Goal: Information Seeking & Learning: Learn about a topic

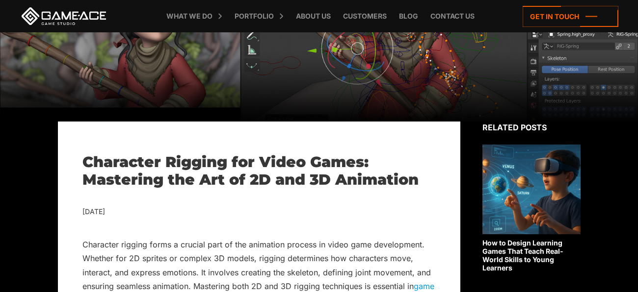
scroll to position [116, 0]
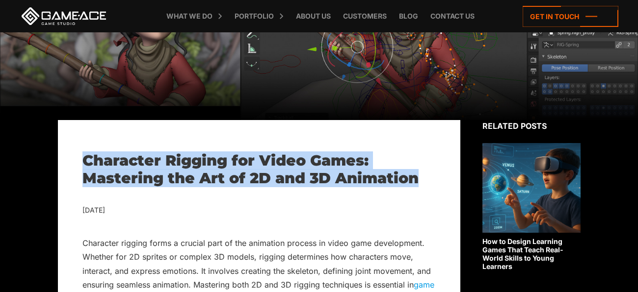
drag, startPoint x: 82, startPoint y: 159, endPoint x: 419, endPoint y: 176, distance: 337.1
click at [419, 176] on h1 "Character Rigging for Video Games: Mastering the Art of 2D and 3D Animation" at bounding box center [258, 169] width 353 height 35
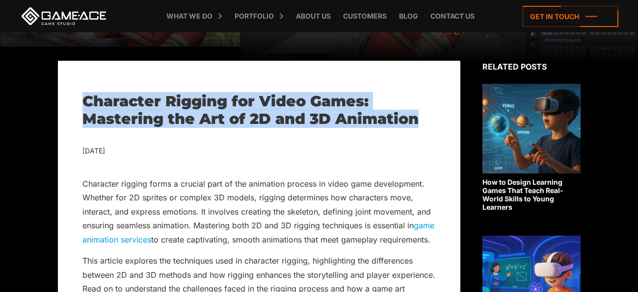
scroll to position [176, 0]
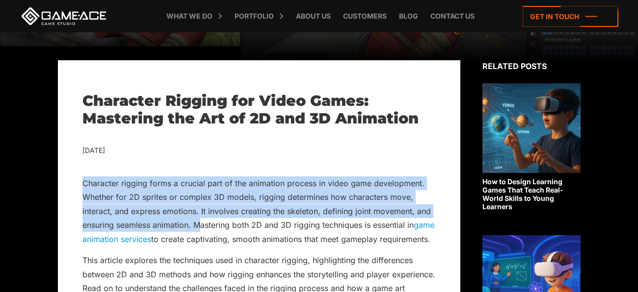
drag, startPoint x: 80, startPoint y: 184, endPoint x: 203, endPoint y: 219, distance: 127.7
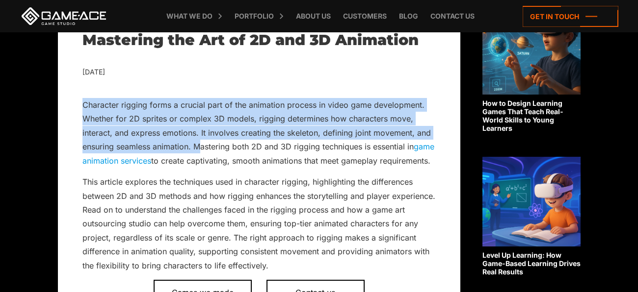
scroll to position [256, 0]
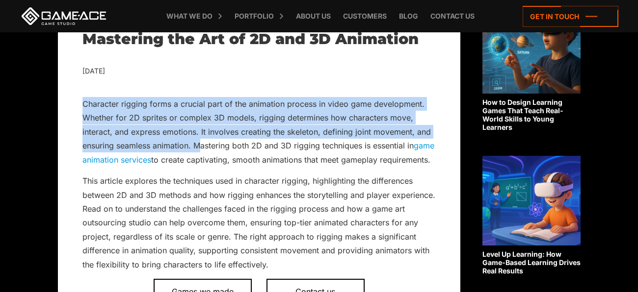
click at [278, 272] on p "This article explores the techniques used in character rigging, highlighting th…" at bounding box center [258, 223] width 353 height 98
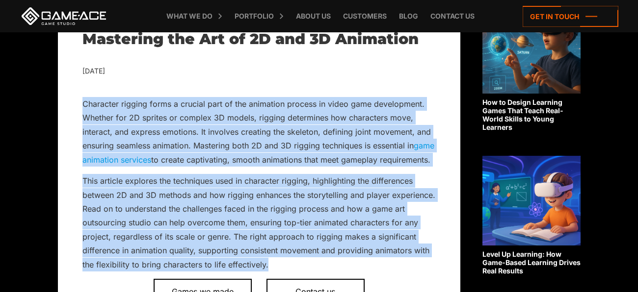
click at [246, 167] on p "Character rigging forms a crucial part of the animation process in video game d…" at bounding box center [258, 132] width 353 height 70
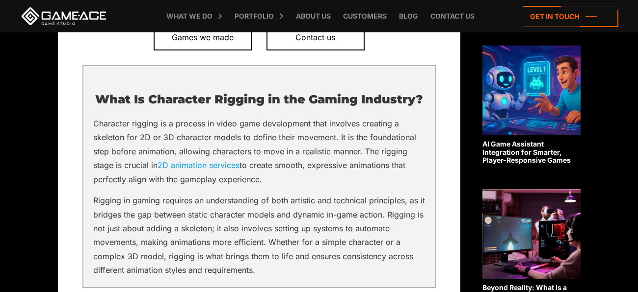
scroll to position [515, 0]
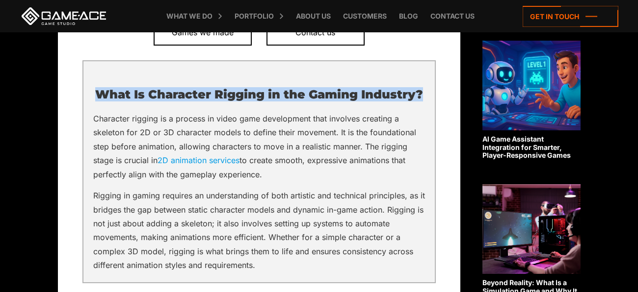
drag, startPoint x: 97, startPoint y: 105, endPoint x: 430, endPoint y: 95, distance: 333.4
click at [430, 95] on div "What Is Character Rigging in the Gaming Industry? Character rigging is a proces…" at bounding box center [258, 171] width 353 height 223
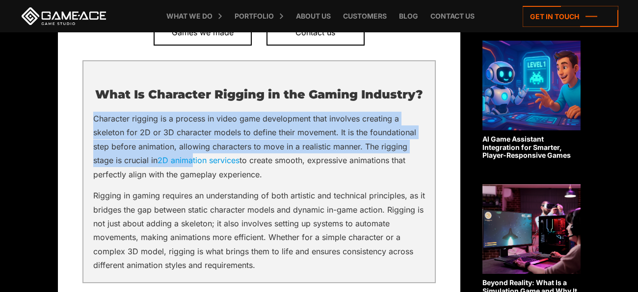
drag, startPoint x: 79, startPoint y: 129, endPoint x: 196, endPoint y: 181, distance: 127.9
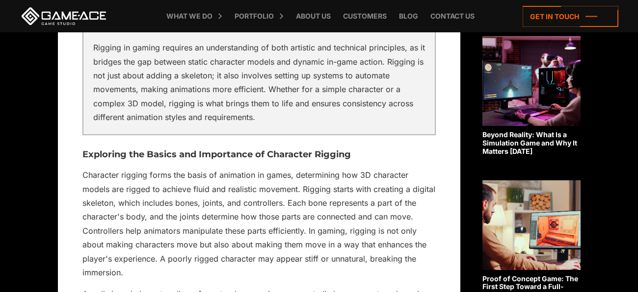
scroll to position [667, 0]
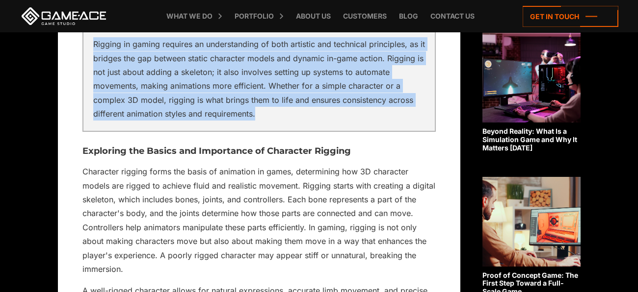
click at [285, 121] on p "Rigging in gaming requires an understanding of both artistic and technical prin…" at bounding box center [259, 79] width 332 height 84
copy div "Character rigging is a process in video game development that involves creating…"
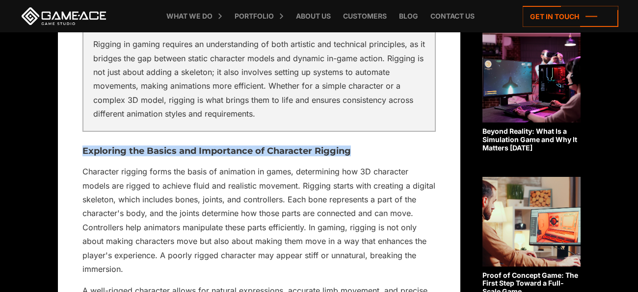
drag, startPoint x: 68, startPoint y: 165, endPoint x: 391, endPoint y: 154, distance: 323.1
copy h3 "Exploring the Basics and Importance of Character Rigging"
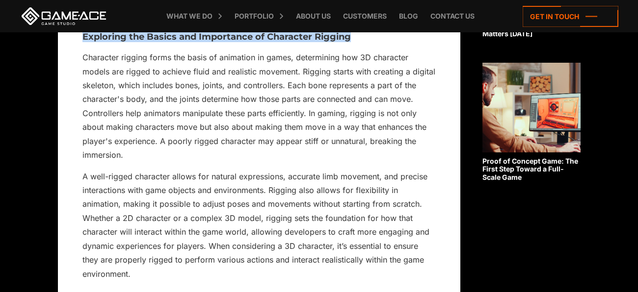
scroll to position [783, 0]
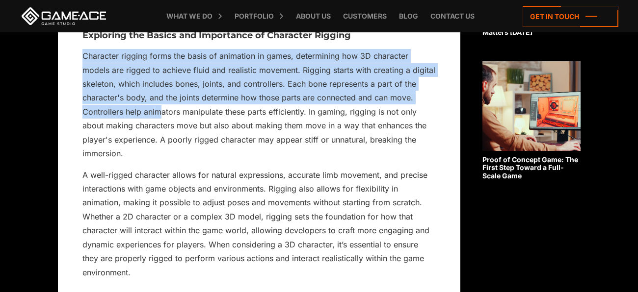
drag, startPoint x: 71, startPoint y: 67, endPoint x: 183, endPoint y: 145, distance: 136.5
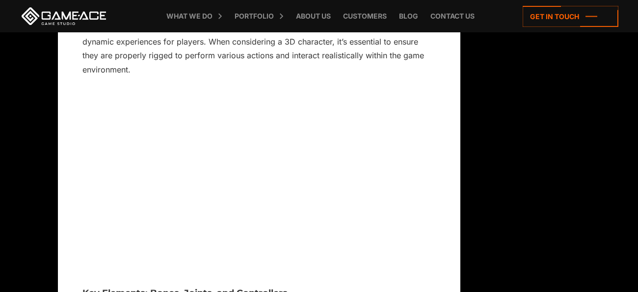
scroll to position [982, 0]
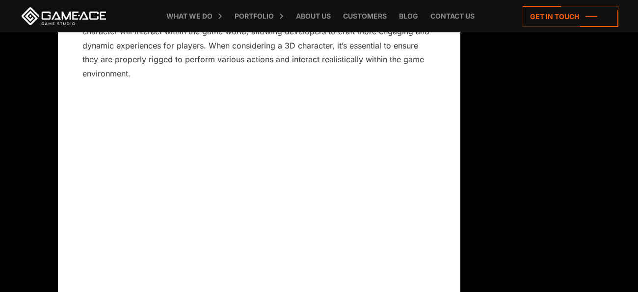
click at [176, 81] on p "A well-rigged character allows for natural expressions, accurate limb movement,…" at bounding box center [258, 25] width 353 height 112
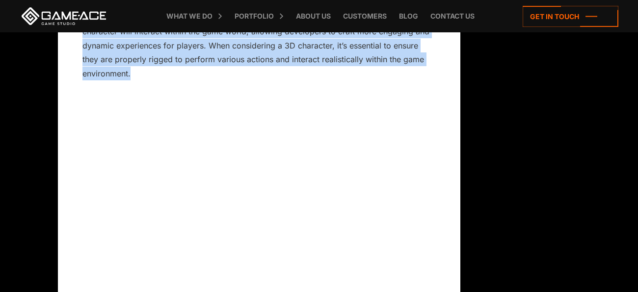
copy div "Character rigging forms the basis of animation in games, determining how 3D cha…"
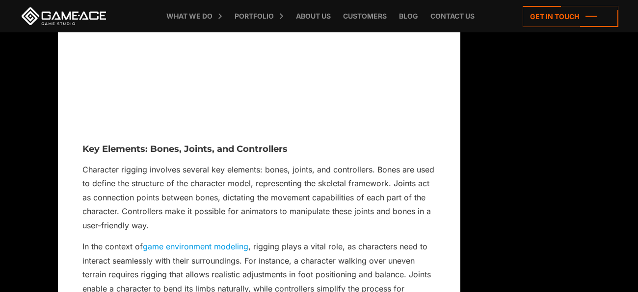
scroll to position [1148, 0]
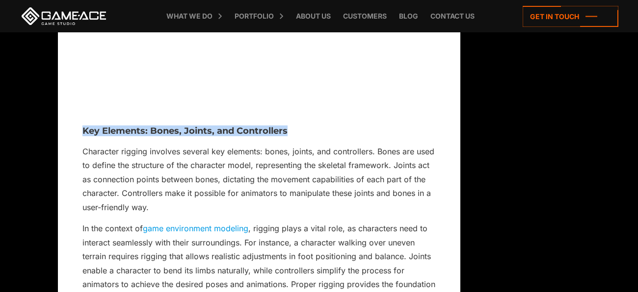
drag, startPoint x: 75, startPoint y: 149, endPoint x: 397, endPoint y: 148, distance: 322.9
copy h3 "Key Elements: Bones, Joints, and Controllers"
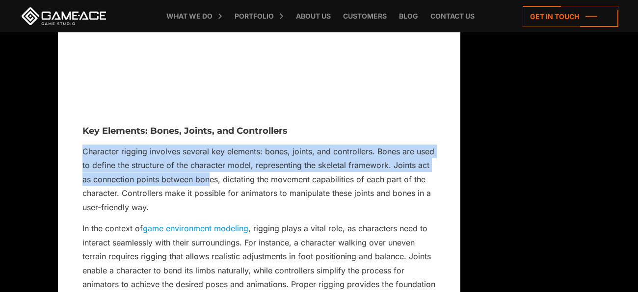
drag, startPoint x: 77, startPoint y: 166, endPoint x: 208, endPoint y: 195, distance: 134.2
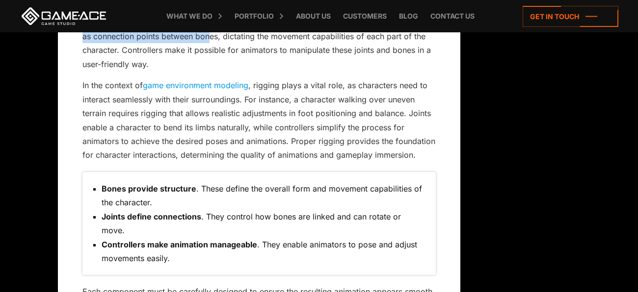
scroll to position [1292, 0]
click at [414, 162] on p "In the context of game environment modeling , rigging plays a vital role, as ch…" at bounding box center [258, 120] width 353 height 84
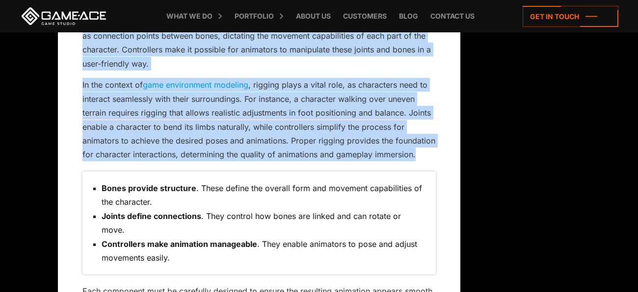
copy div "Character rigging involves several key elements: bones, joints, and controllers…"
click at [433, 196] on div "Bones provide structure . These define the overall form and movement capabiliti…" at bounding box center [258, 224] width 353 height 104
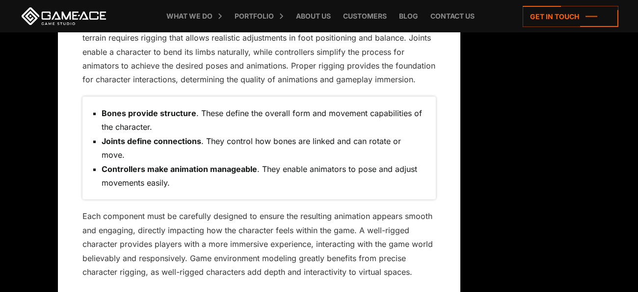
scroll to position [1376, 0]
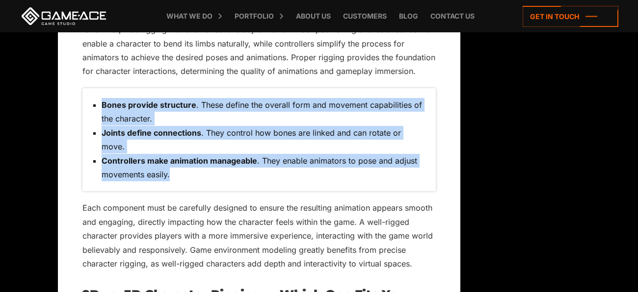
drag, startPoint x: 94, startPoint y: 111, endPoint x: 198, endPoint y: 173, distance: 121.7
click at [198, 173] on div "Bones provide structure . These define the overall form and movement capabiliti…" at bounding box center [258, 140] width 353 height 104
copy ul "Bones provide structure . These define the overall form and movement capabiliti…"
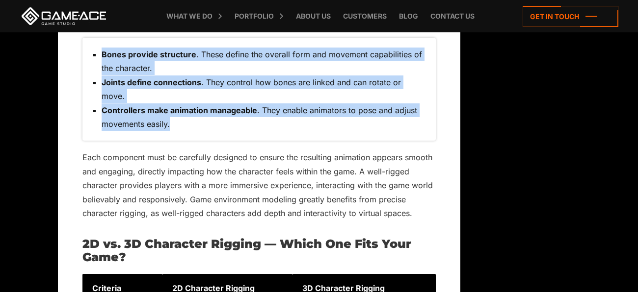
scroll to position [1430, 0]
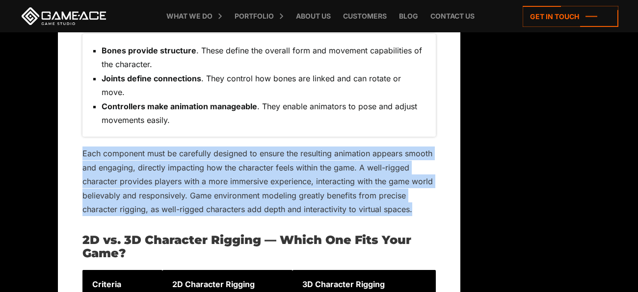
drag, startPoint x: 79, startPoint y: 152, endPoint x: 451, endPoint y: 208, distance: 376.2
copy p "Each component must be carefully designed to ensure the resulting animation app…"
click at [363, 244] on h2 "2D vs. 3D Character Rigging — Which One Fits Your Game?" at bounding box center [258, 247] width 353 height 26
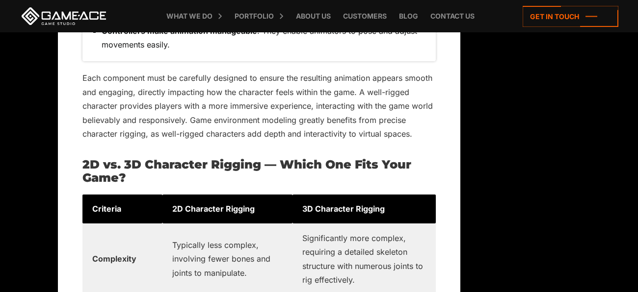
scroll to position [1517, 0]
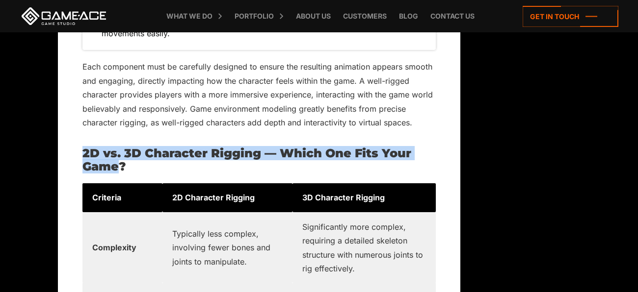
drag, startPoint x: 79, startPoint y: 159, endPoint x: 116, endPoint y: 168, distance: 37.4
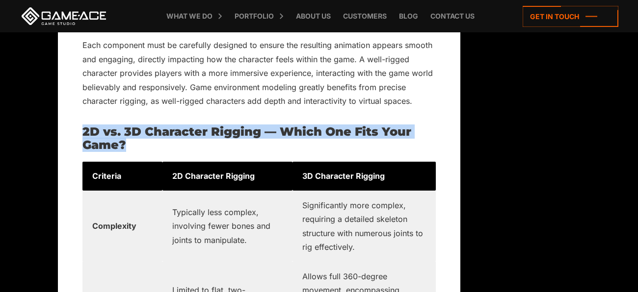
scroll to position [1529, 0]
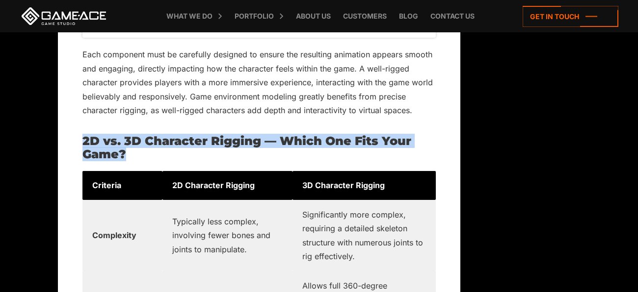
copy h2 "2D vs. 3D Character Rigging — Which One Fits Your Game?"
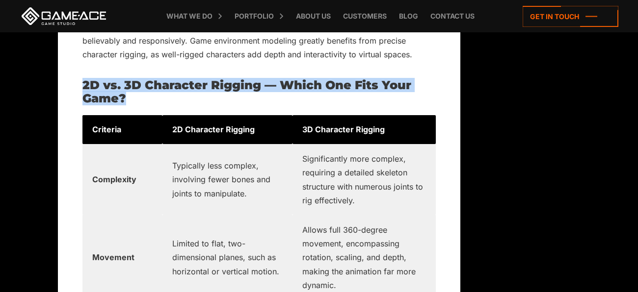
scroll to position [1591, 0]
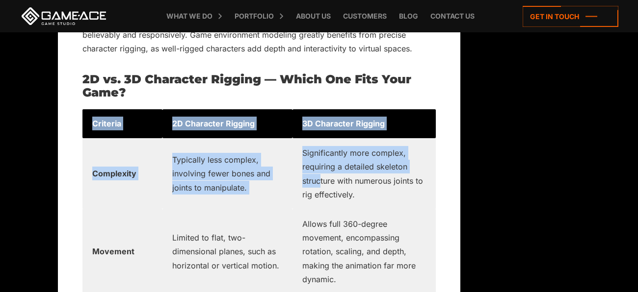
drag, startPoint x: 70, startPoint y: 120, endPoint x: 318, endPoint y: 185, distance: 256.4
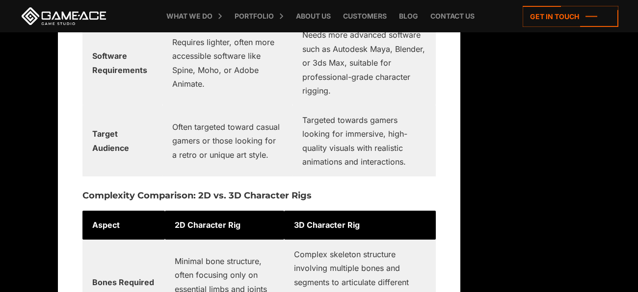
scroll to position [2094, 0]
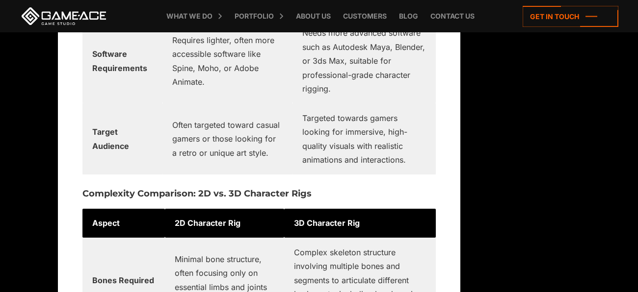
click at [378, 163] on td "Targeted towards gamers looking for immersive, high-quality visuals with realis…" at bounding box center [363, 139] width 143 height 71
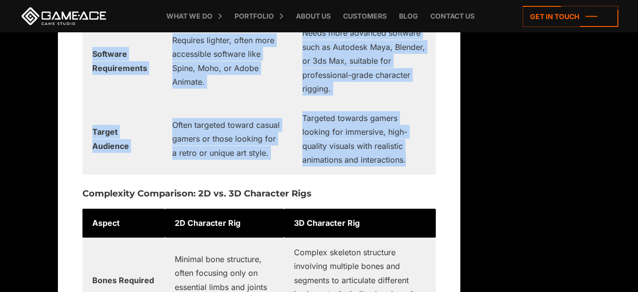
copy div "Criteria 2D Character Rigging 3D Character Rigging Complexity Typically less co…"
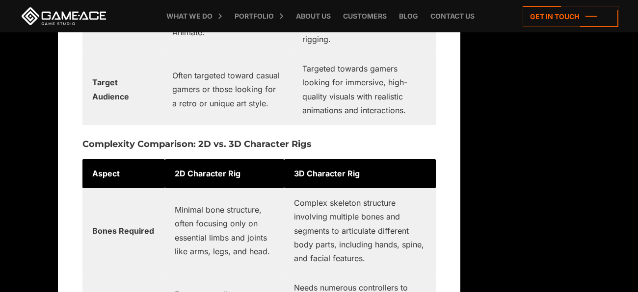
scroll to position [2149, 0]
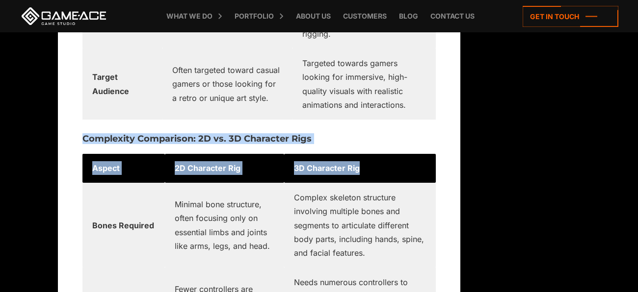
drag, startPoint x: 83, startPoint y: 144, endPoint x: 410, endPoint y: 158, distance: 327.1
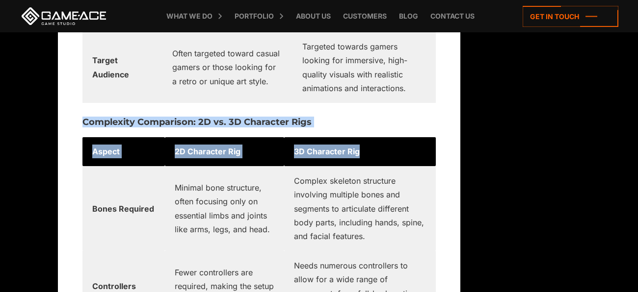
scroll to position [2170, 0]
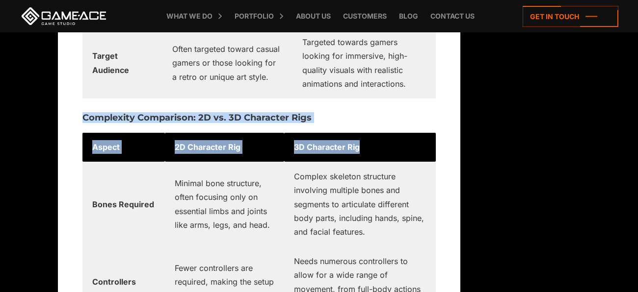
click at [340, 116] on h3 "Complexity Comparison: 2D vs. 3D Character Rigs" at bounding box center [258, 118] width 353 height 10
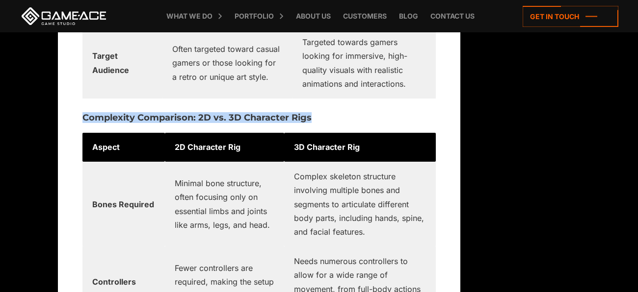
copy h3 "Complexity Comparison: 2D vs. 3D Character Rigs"
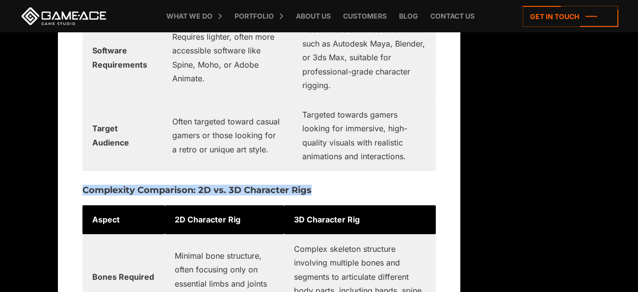
scroll to position [2097, 0]
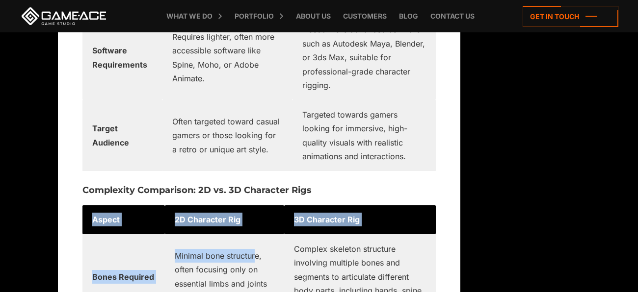
drag, startPoint x: 73, startPoint y: 216, endPoint x: 257, endPoint y: 244, distance: 185.7
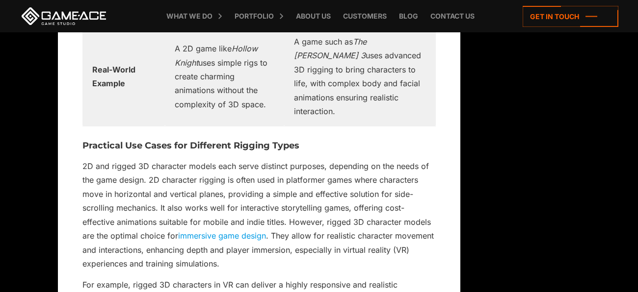
scroll to position [2898, 0]
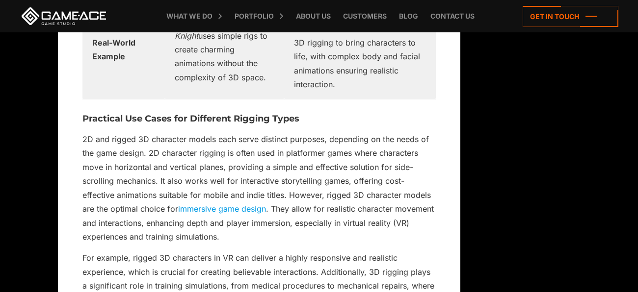
scroll to position [2927, 0]
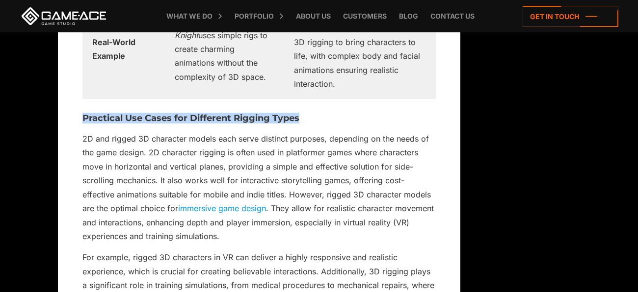
drag, startPoint x: 78, startPoint y: 127, endPoint x: 340, endPoint y: 123, distance: 262.6
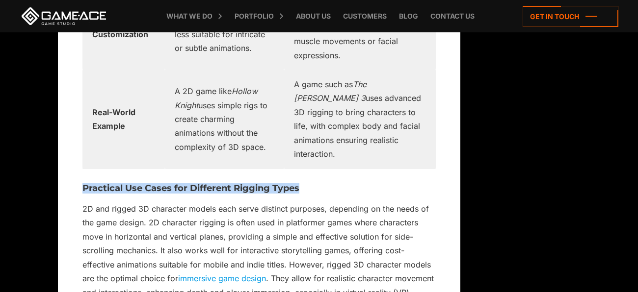
scroll to position [2854, 0]
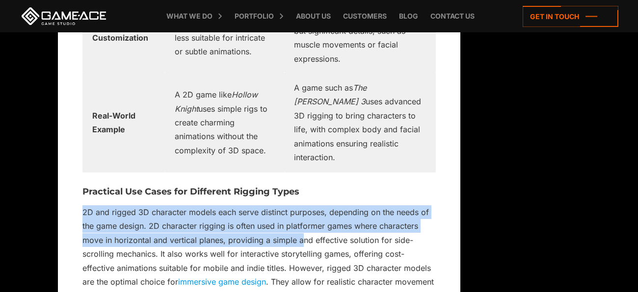
drag, startPoint x: 78, startPoint y: 217, endPoint x: 309, endPoint y: 254, distance: 234.0
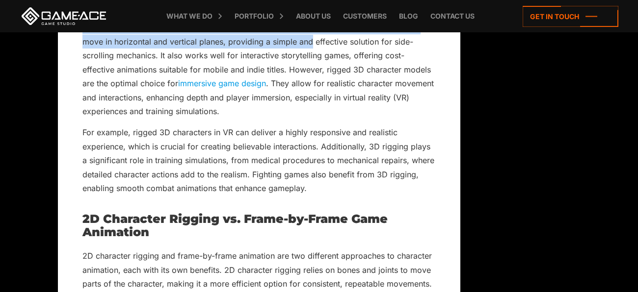
scroll to position [3044, 0]
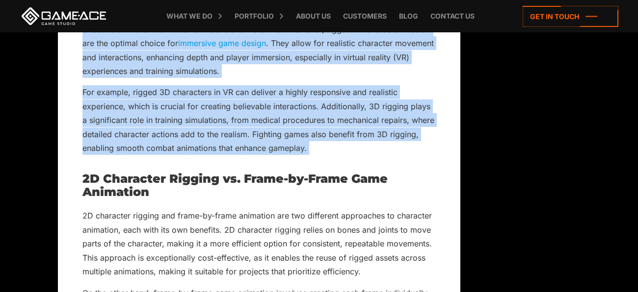
scroll to position [3101, 0]
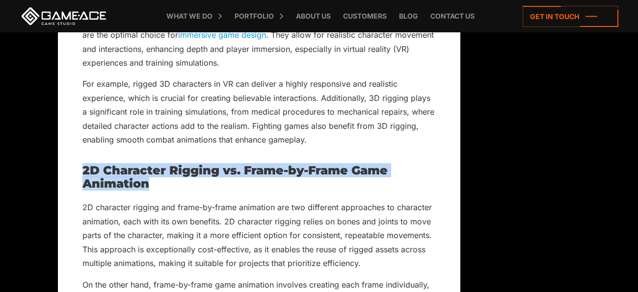
drag, startPoint x: 165, startPoint y: 201, endPoint x: 81, endPoint y: 190, distance: 84.5
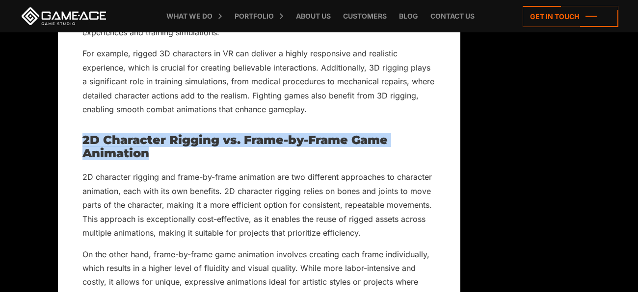
scroll to position [3133, 0]
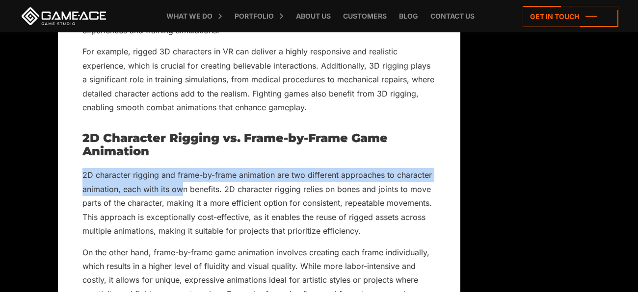
drag, startPoint x: 81, startPoint y: 190, endPoint x: 227, endPoint y: 216, distance: 148.4
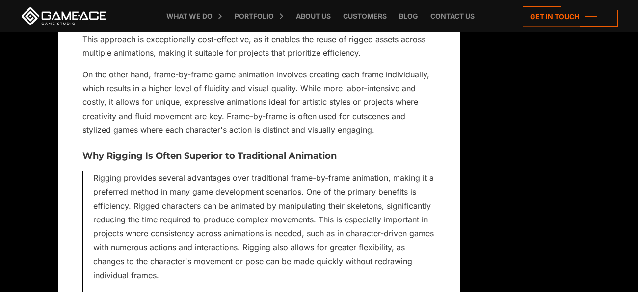
scroll to position [3303, 0]
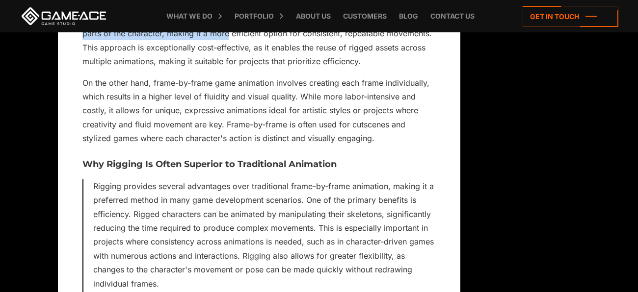
click at [380, 146] on p "On the other hand, frame-by-frame game animation involves creating each frame i…" at bounding box center [258, 111] width 353 height 70
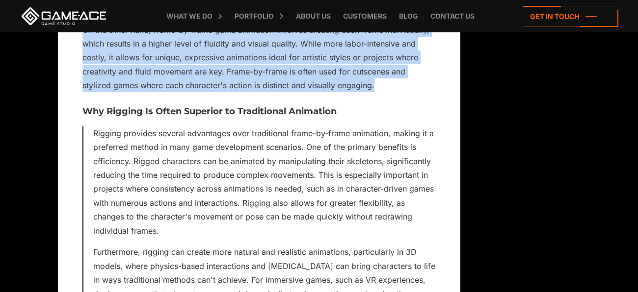
scroll to position [3360, 0]
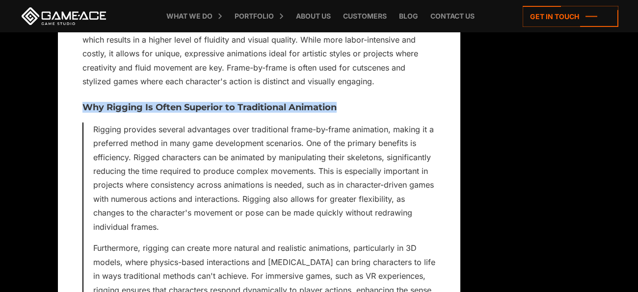
drag, startPoint x: 80, startPoint y: 124, endPoint x: 374, endPoint y: 123, distance: 293.5
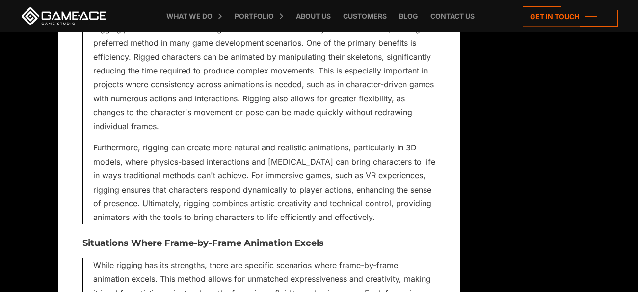
scroll to position [3431, 0]
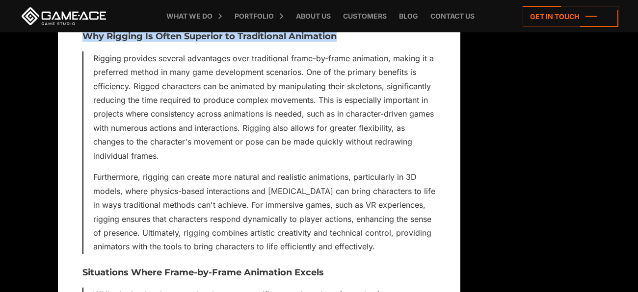
drag, startPoint x: 92, startPoint y: 71, endPoint x: 407, endPoint y: 259, distance: 367.3
click at [407, 254] on div "Rigging provides several advantages over traditional frame-by-frame animation, …" at bounding box center [258, 153] width 353 height 203
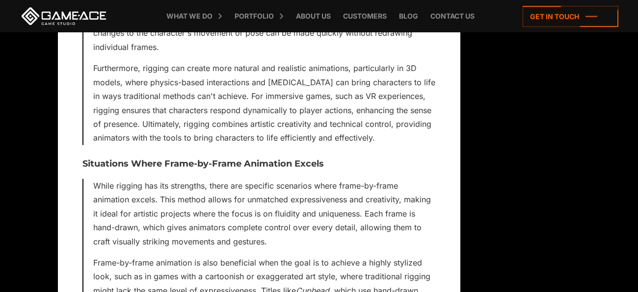
scroll to position [3565, 0]
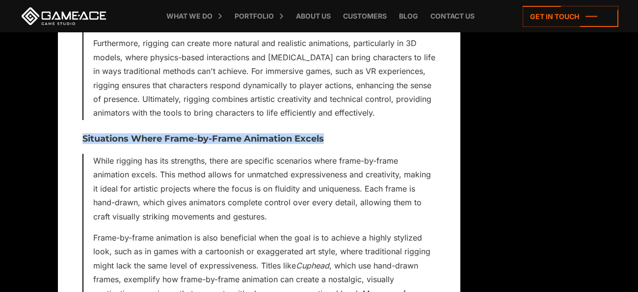
drag, startPoint x: 78, startPoint y: 154, endPoint x: 391, endPoint y: 154, distance: 313.1
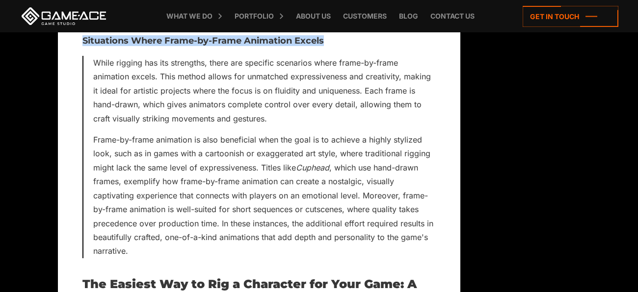
scroll to position [3666, 0]
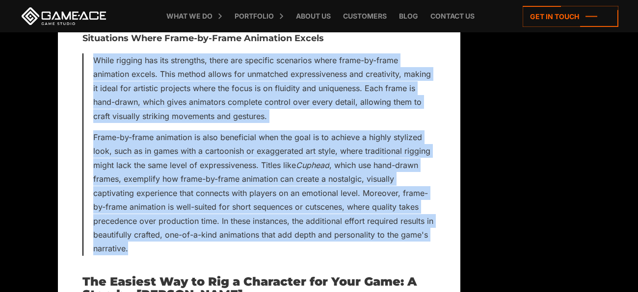
drag, startPoint x: 93, startPoint y: 69, endPoint x: 184, endPoint y: 258, distance: 209.2
click at [184, 256] on div "While rigging has its strengths, there are specific scenarios where frame-by-fr…" at bounding box center [258, 154] width 353 height 203
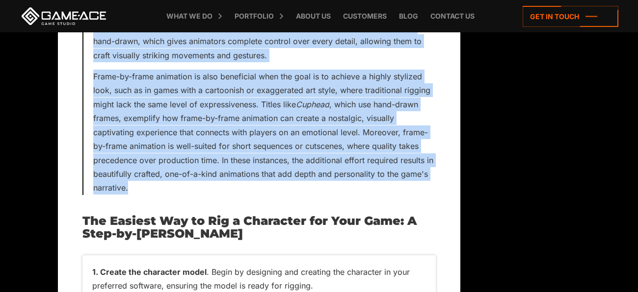
scroll to position [3744, 0]
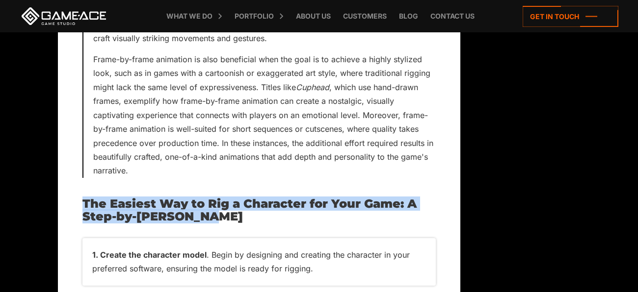
drag, startPoint x: 79, startPoint y: 210, endPoint x: 218, endPoint y: 235, distance: 141.6
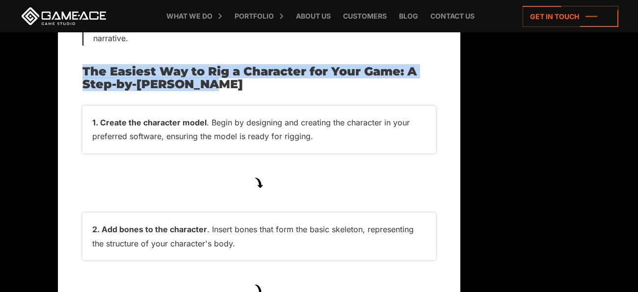
scroll to position [3883, 0]
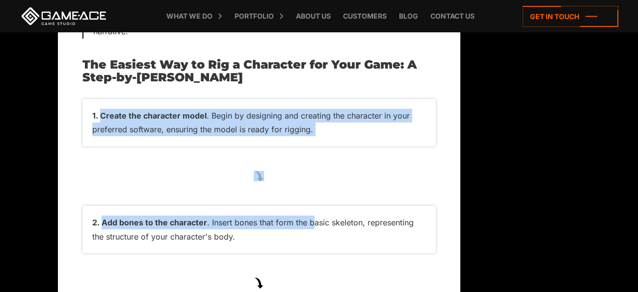
drag, startPoint x: 75, startPoint y: 120, endPoint x: 311, endPoint y: 202, distance: 250.2
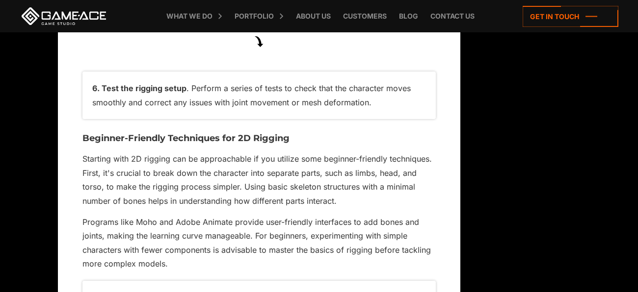
scroll to position [4428, 0]
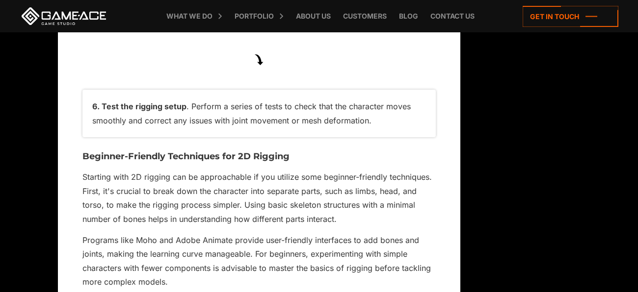
click at [392, 137] on li "Test the rigging setup . Perform a series of tests to check that the character …" at bounding box center [258, 114] width 353 height 48
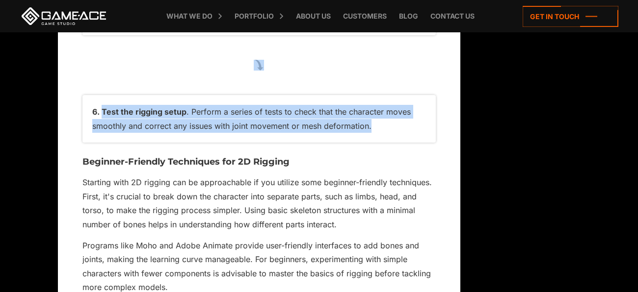
scroll to position [4424, 0]
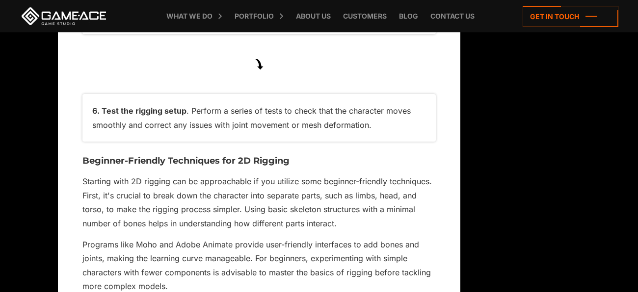
drag, startPoint x: 74, startPoint y: 181, endPoint x: 304, endPoint y: 174, distance: 230.2
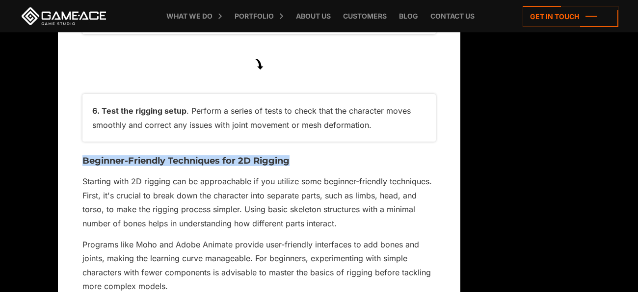
drag, startPoint x: 304, startPoint y: 174, endPoint x: 58, endPoint y: 165, distance: 245.5
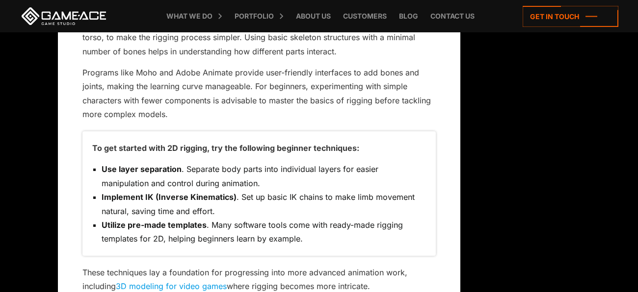
scroll to position [4565, 0]
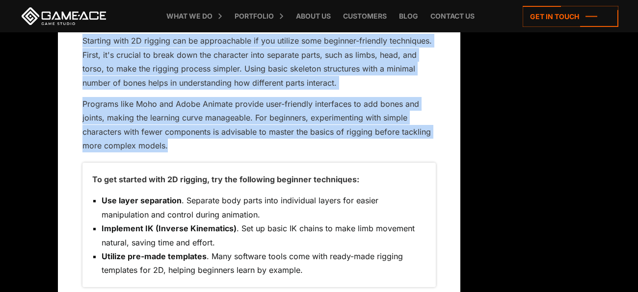
drag, startPoint x: 79, startPoint y: 50, endPoint x: 183, endPoint y: 159, distance: 151.3
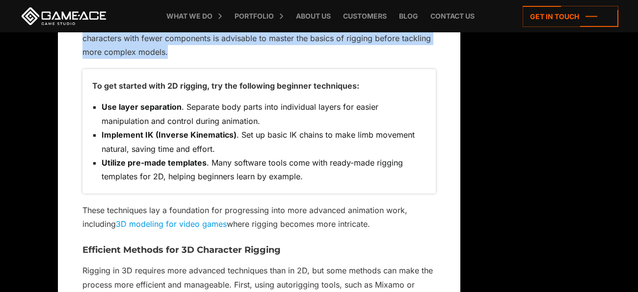
scroll to position [4663, 0]
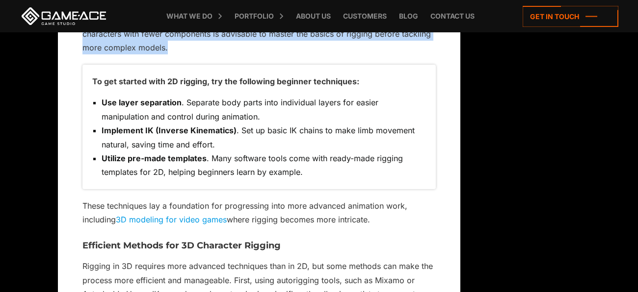
click at [323, 180] on li "Utilize pre-made templates . Many software tools come with ready-made rigging t…" at bounding box center [264, 166] width 324 height 28
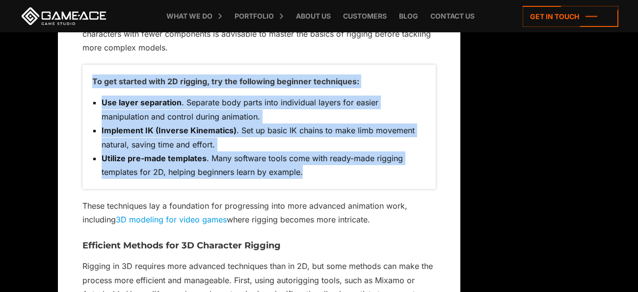
drag, startPoint x: 87, startPoint y: 95, endPoint x: 365, endPoint y: 192, distance: 294.3
click at [365, 189] on div "To get started with 2D rigging, try the following beginner techniques: Use laye…" at bounding box center [258, 127] width 353 height 125
click at [365, 180] on li "Utilize pre-made templates . Many software tools come with ready-made rigging t…" at bounding box center [264, 166] width 324 height 28
drag, startPoint x: 365, startPoint y: 192, endPoint x: 92, endPoint y: 100, distance: 288.0
click at [92, 100] on div "To get started with 2D rigging, try the following beginner techniques: Use laye…" at bounding box center [258, 127] width 353 height 125
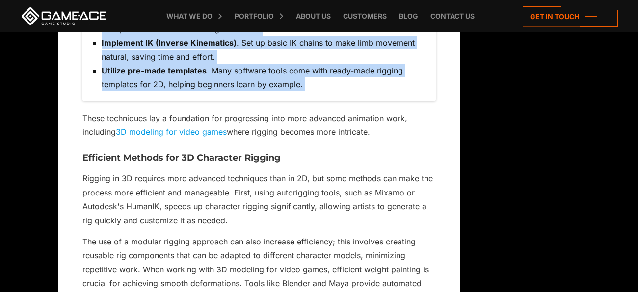
scroll to position [4755, 0]
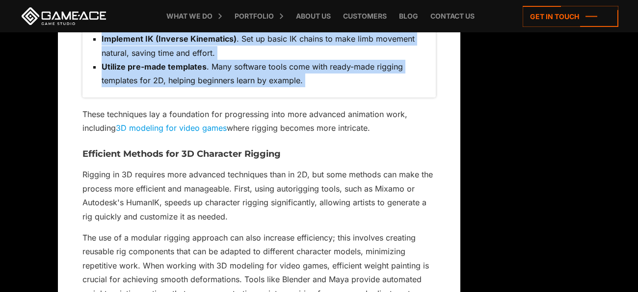
drag, startPoint x: 382, startPoint y: 148, endPoint x: 82, endPoint y: 122, distance: 301.4
click at [82, 122] on p "These techniques lay a foundation for progressing into more advanced animation …" at bounding box center [258, 121] width 353 height 28
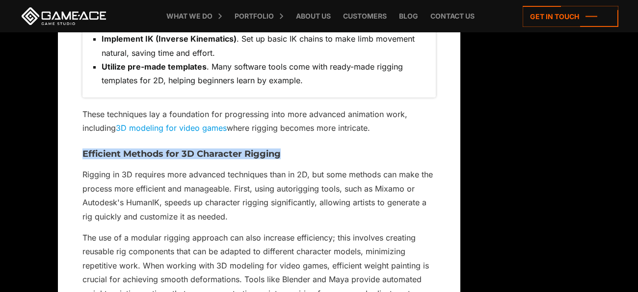
drag, startPoint x: 69, startPoint y: 169, endPoint x: 367, endPoint y: 169, distance: 297.4
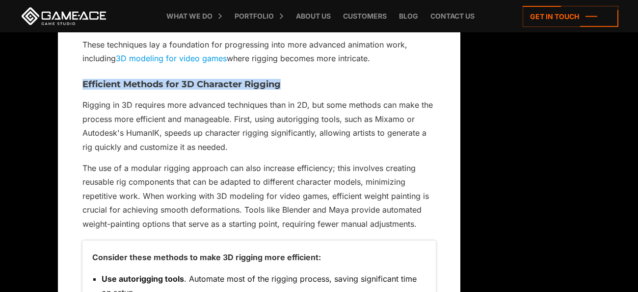
scroll to position [4838, 0]
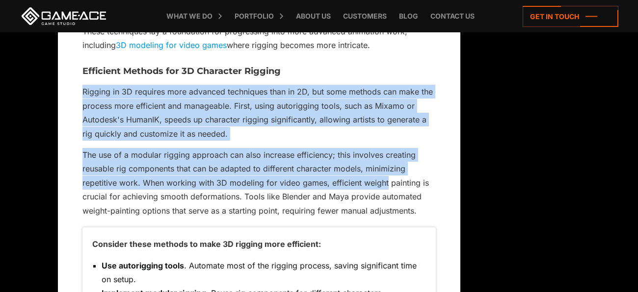
drag, startPoint x: 68, startPoint y: 103, endPoint x: 387, endPoint y: 200, distance: 333.4
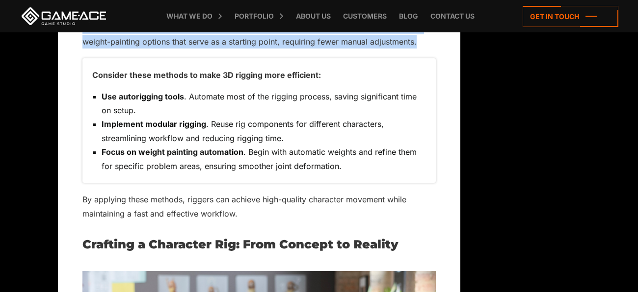
scroll to position [5014, 0]
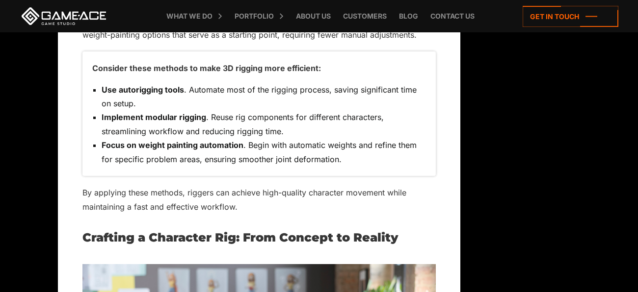
drag, startPoint x: 95, startPoint y: 85, endPoint x: 354, endPoint y: 86, distance: 259.1
click at [354, 75] on p "Consider these methods to make 3D rigging more efficient:" at bounding box center [259, 68] width 334 height 14
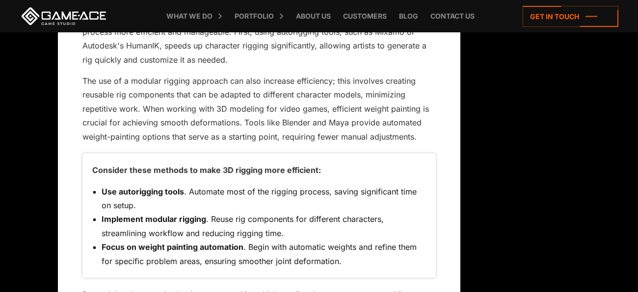
scroll to position [4945, 0]
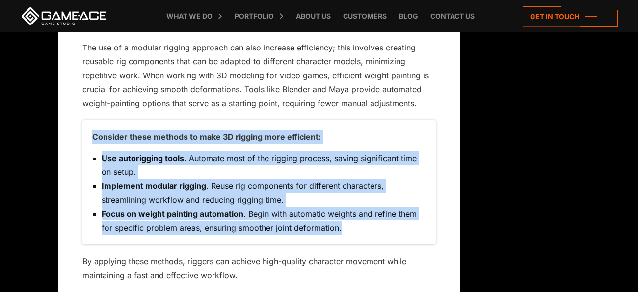
drag, startPoint x: 90, startPoint y: 156, endPoint x: 454, endPoint y: 254, distance: 377.1
click at [454, 254] on div "Character Rigging for Video Games: Mastering the Art of 2D and 3D Animation [DA…" at bounding box center [259, 240] width 402 height 9898
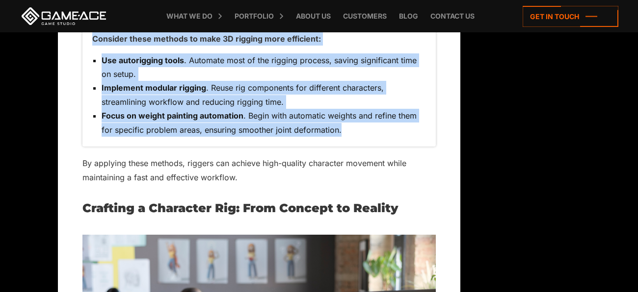
scroll to position [5063, 0]
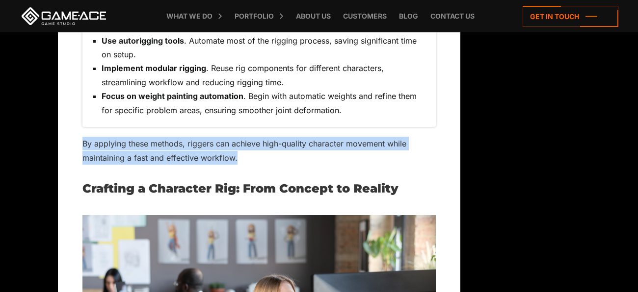
drag, startPoint x: 79, startPoint y: 156, endPoint x: 270, endPoint y: 175, distance: 192.8
click at [270, 175] on div "Character Rigging for Video Games: Mastering the Art of 2D and 3D Animation [DA…" at bounding box center [259, 123] width 402 height 9898
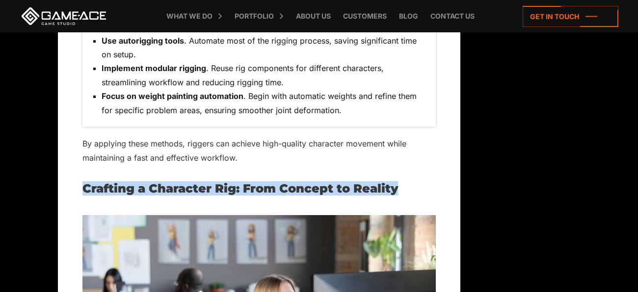
drag, startPoint x: 79, startPoint y: 199, endPoint x: 417, endPoint y: 192, distance: 338.2
click at [417, 192] on div "Character Rigging for Video Games: Mastering the Art of 2D and 3D Animation [DA…" at bounding box center [259, 123] width 402 height 9898
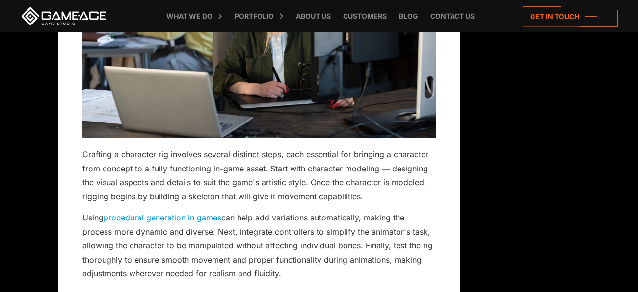
scroll to position [5385, 0]
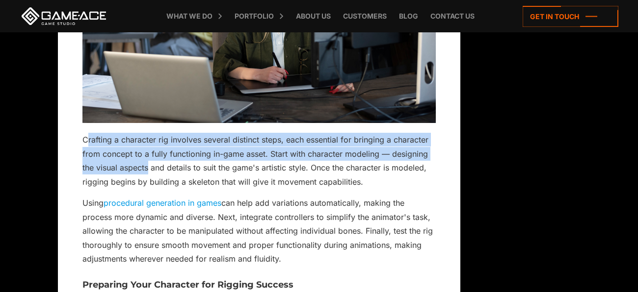
drag, startPoint x: 85, startPoint y: 153, endPoint x: 147, endPoint y: 176, distance: 66.2
click at [147, 176] on p "Crafting a character rig involves several distinct steps, each essential for br…" at bounding box center [258, 36] width 353 height 305
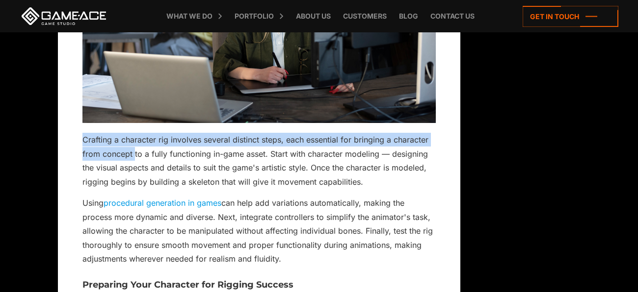
drag, startPoint x: 81, startPoint y: 154, endPoint x: 143, endPoint y: 174, distance: 65.0
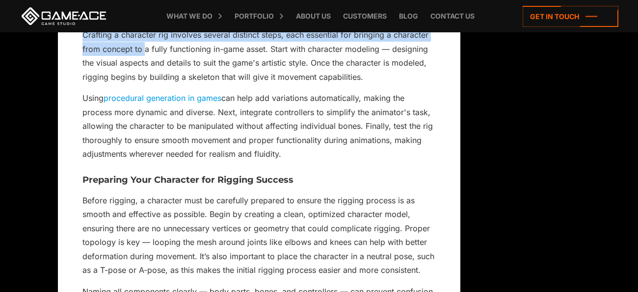
scroll to position [5498, 0]
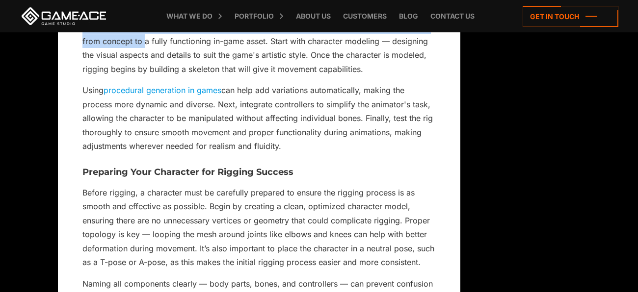
click at [320, 153] on p "Using procedural generation in games can help add variations automatically, mak…" at bounding box center [258, 118] width 353 height 70
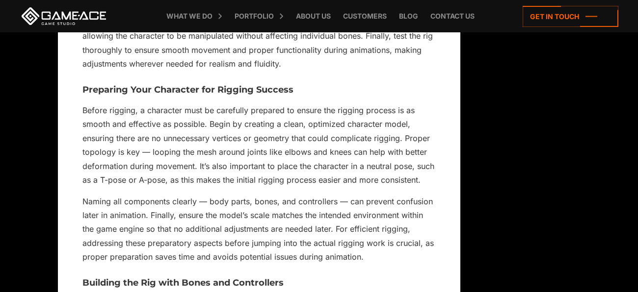
scroll to position [5583, 0]
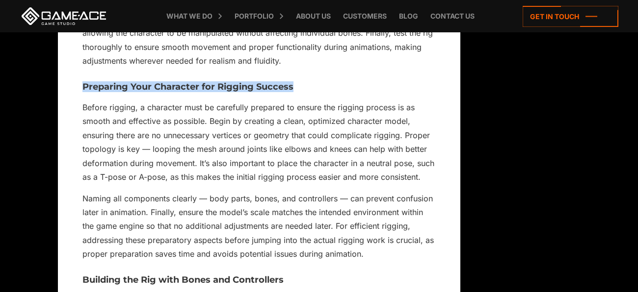
drag, startPoint x: 81, startPoint y: 93, endPoint x: 304, endPoint y: 98, distance: 223.3
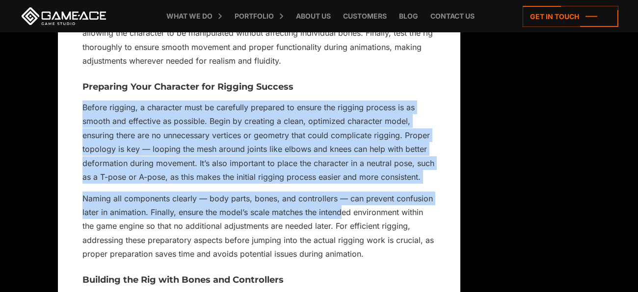
drag, startPoint x: 78, startPoint y: 120, endPoint x: 341, endPoint y: 229, distance: 284.7
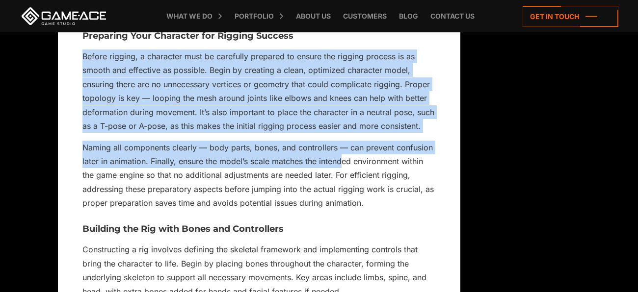
scroll to position [5634, 0]
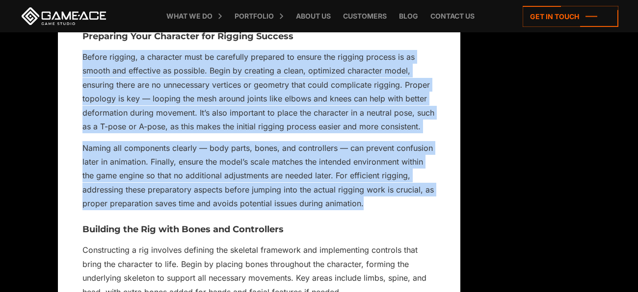
click at [365, 211] on p "Naming all components clearly — body parts, bones, and controllers — can preven…" at bounding box center [258, 176] width 353 height 70
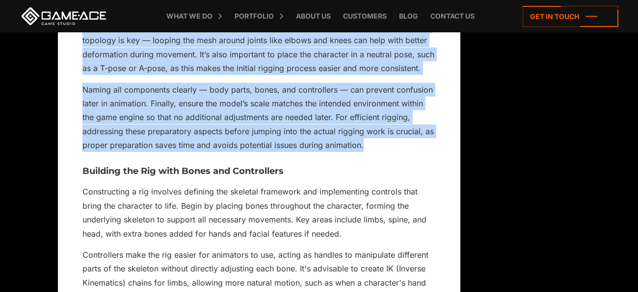
scroll to position [5694, 0]
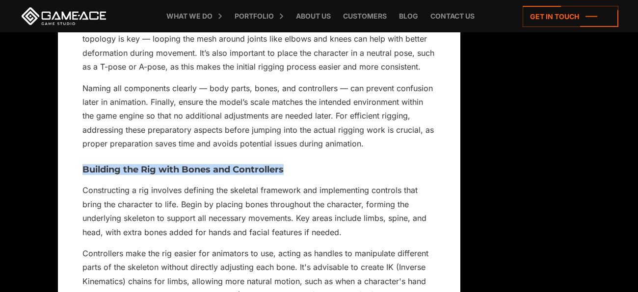
drag, startPoint x: 69, startPoint y: 179, endPoint x: 328, endPoint y: 188, distance: 258.8
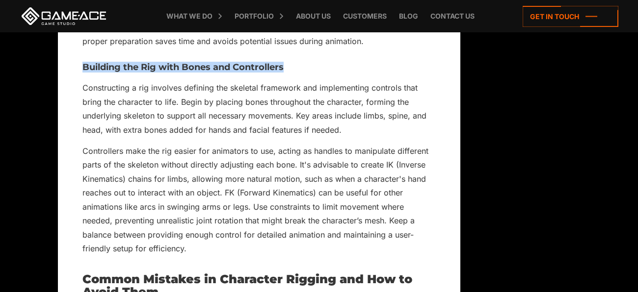
scroll to position [5813, 0]
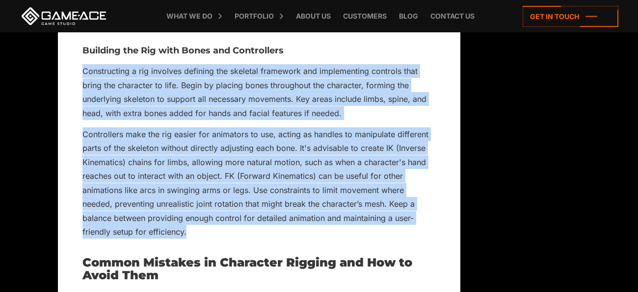
drag, startPoint x: 81, startPoint y: 85, endPoint x: 221, endPoint y: 245, distance: 212.2
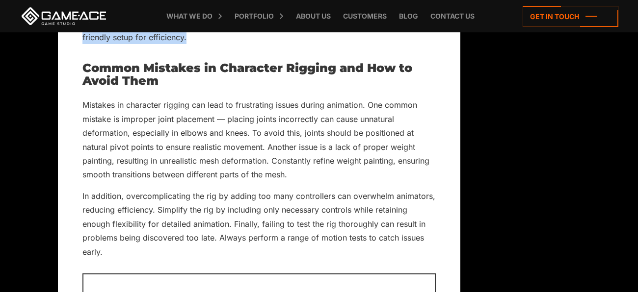
scroll to position [6010, 0]
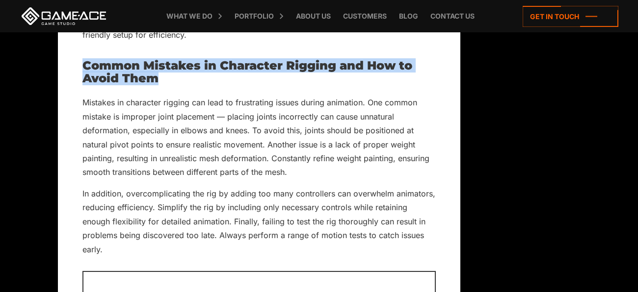
drag, startPoint x: 68, startPoint y: 77, endPoint x: 218, endPoint y: 87, distance: 151.0
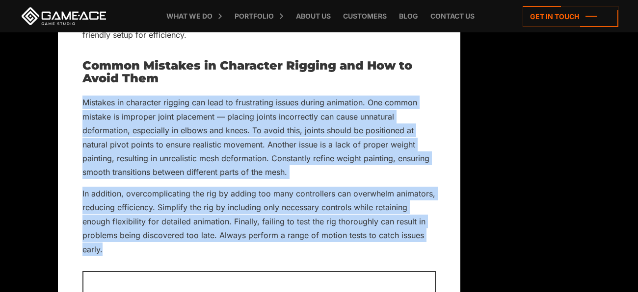
drag, startPoint x: 80, startPoint y: 114, endPoint x: 168, endPoint y: 263, distance: 173.1
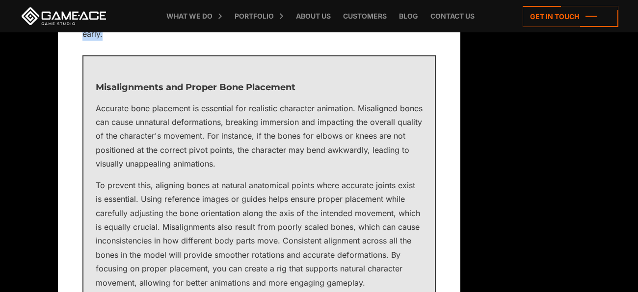
scroll to position [6237, 0]
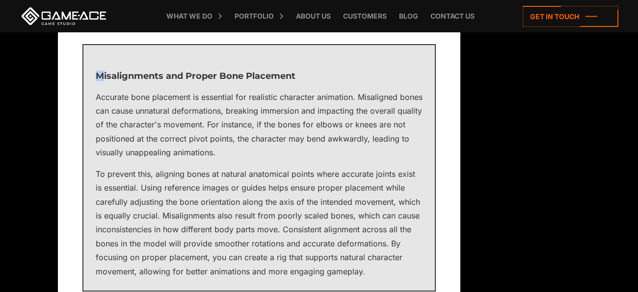
drag, startPoint x: 103, startPoint y: 84, endPoint x: 98, endPoint y: 84, distance: 5.4
click at [98, 84] on div "Misalignments and Proper Bone Placement Accurate bone placement is essential fo…" at bounding box center [258, 168] width 353 height 248
click at [92, 90] on div "Misalignments and Proper Bone Placement Accurate bone placement is essential fo…" at bounding box center [258, 168] width 353 height 248
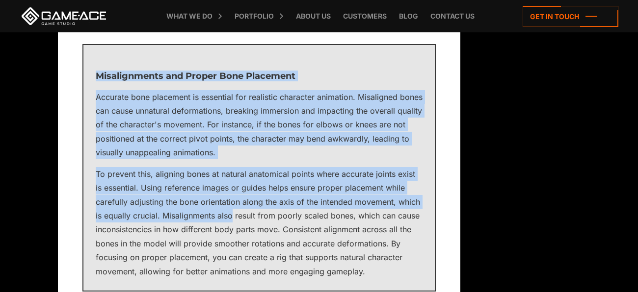
drag, startPoint x: 92, startPoint y: 90, endPoint x: 240, endPoint y: 244, distance: 214.5
click at [240, 244] on div "Misalignments and Proper Bone Placement Accurate bone placement is essential fo…" at bounding box center [258, 168] width 353 height 248
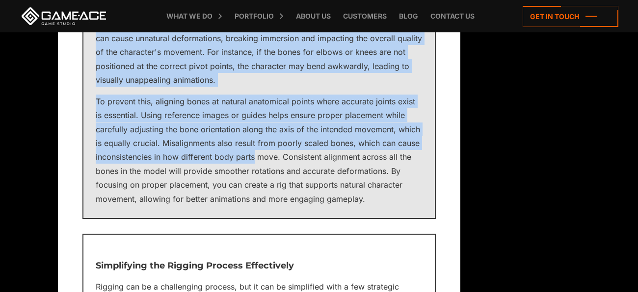
scroll to position [6321, 0]
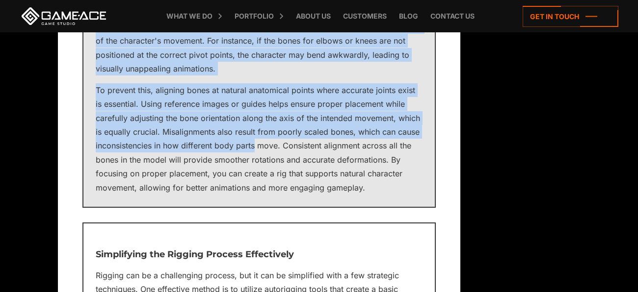
click at [372, 195] on p "To prevent this, aligning bones at natural anatomical points where accurate joi…" at bounding box center [259, 139] width 327 height 112
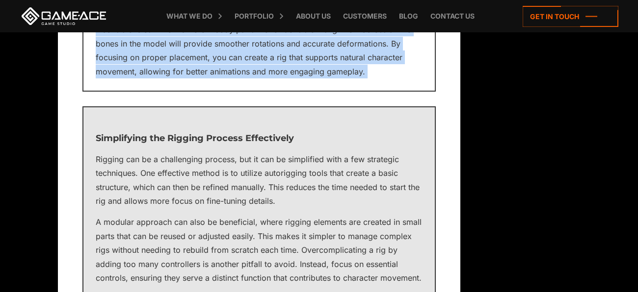
scroll to position [6441, 0]
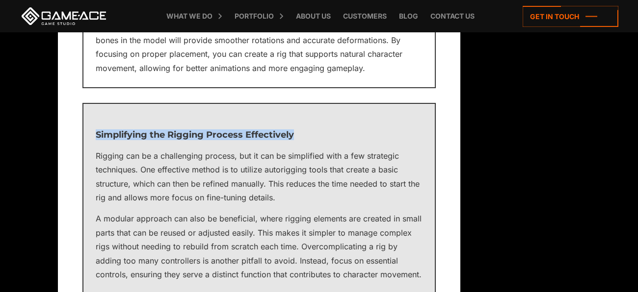
drag, startPoint x: 317, startPoint y: 149, endPoint x: 93, endPoint y: 150, distance: 223.8
click at [93, 150] on div "Simplifying the Rigging Process Effectively Rigging can be a challenging proces…" at bounding box center [258, 276] width 353 height 347
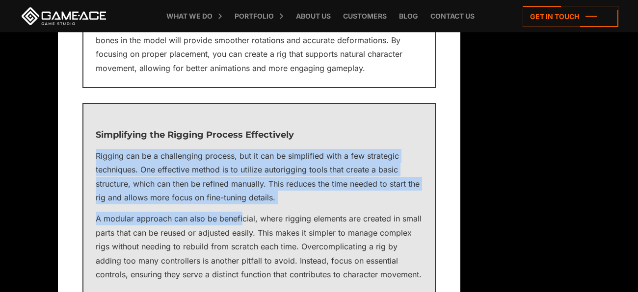
drag, startPoint x: 91, startPoint y: 161, endPoint x: 242, endPoint y: 234, distance: 167.9
click at [242, 234] on div "Simplifying the Rigging Process Effectively Rigging can be a challenging proces…" at bounding box center [258, 276] width 353 height 347
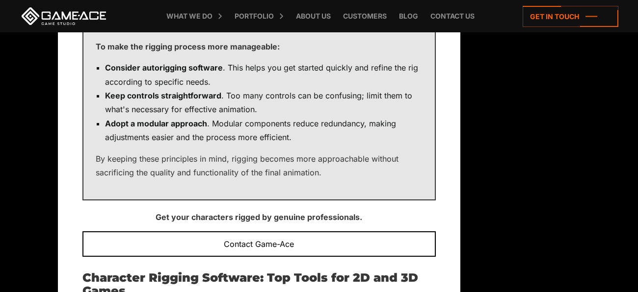
scroll to position [6693, 0]
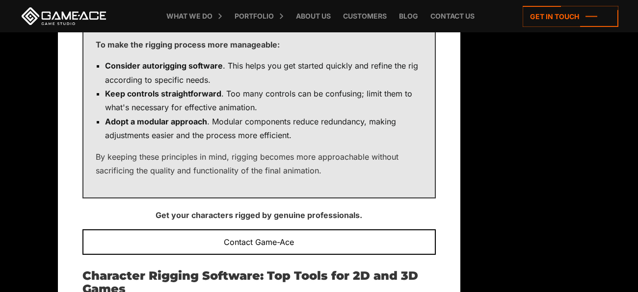
click at [324, 178] on p "By keeping these principles in mind, rigging becomes more approachable without …" at bounding box center [259, 164] width 327 height 28
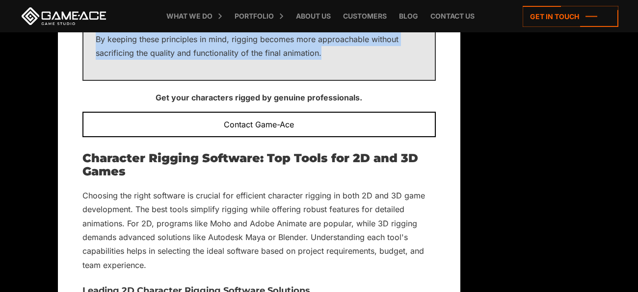
scroll to position [6843, 0]
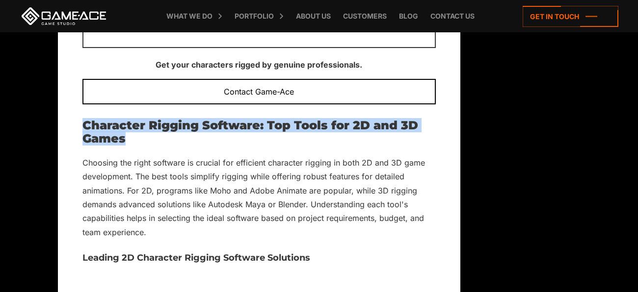
drag, startPoint x: 78, startPoint y: 154, endPoint x: 188, endPoint y: 170, distance: 111.2
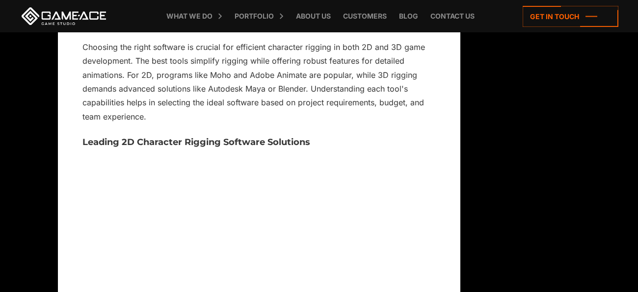
scroll to position [6959, 0]
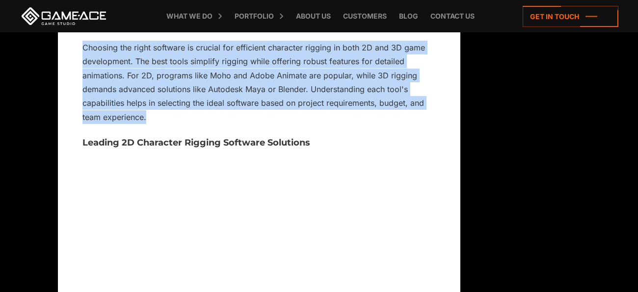
drag, startPoint x: 79, startPoint y: 77, endPoint x: 166, endPoint y: 151, distance: 114.5
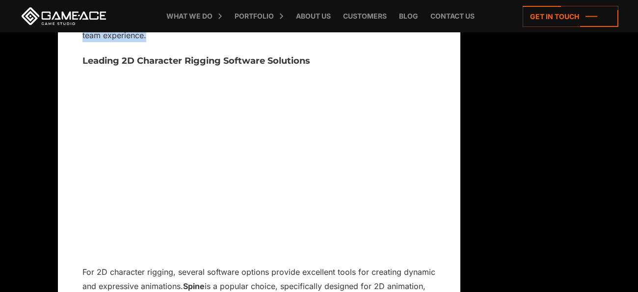
scroll to position [7040, 0]
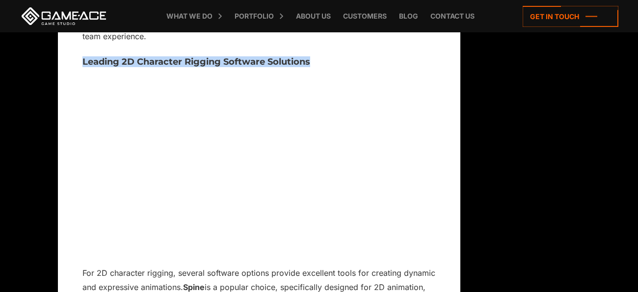
drag, startPoint x: 79, startPoint y: 91, endPoint x: 336, endPoint y: 101, distance: 257.4
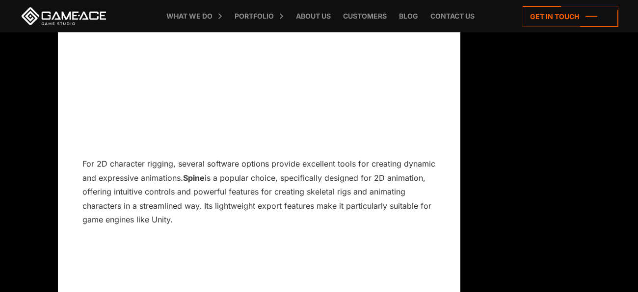
scroll to position [7151, 0]
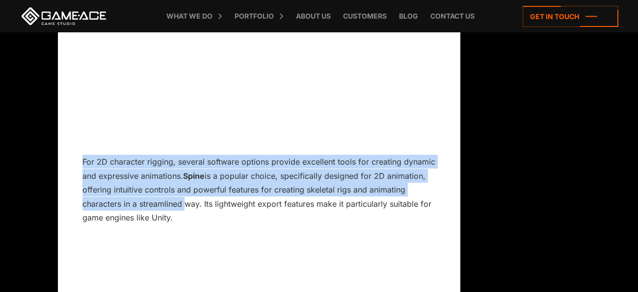
drag, startPoint x: 72, startPoint y: 186, endPoint x: 180, endPoint y: 240, distance: 121.4
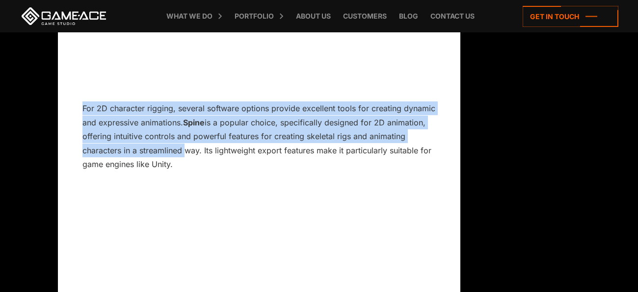
scroll to position [7198, 0]
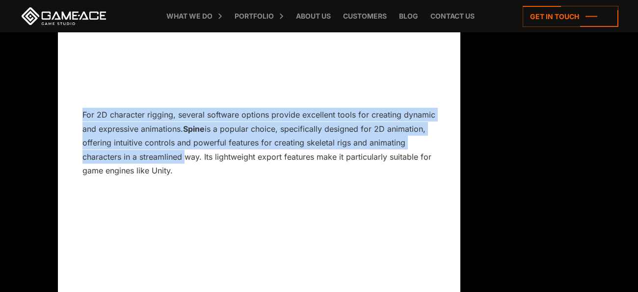
click at [197, 178] on p "For 2D character rigging, several software options provide excellent tools for …" at bounding box center [258, 143] width 353 height 70
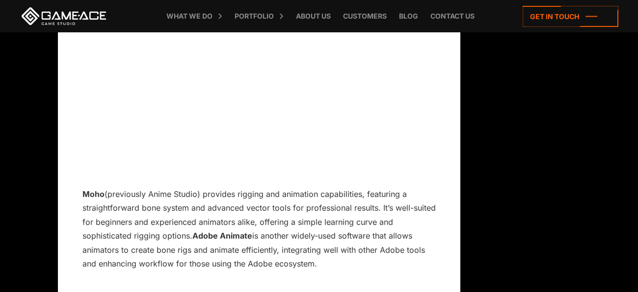
scroll to position [7420, 0]
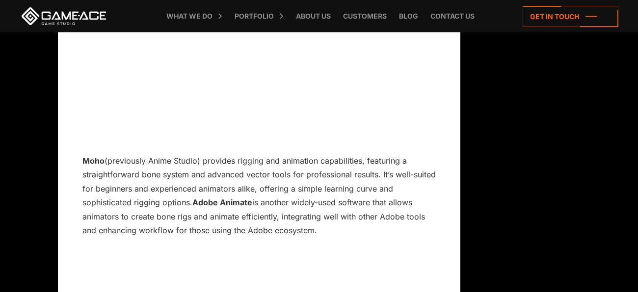
drag, startPoint x: 75, startPoint y: 185, endPoint x: 329, endPoint y: 262, distance: 265.2
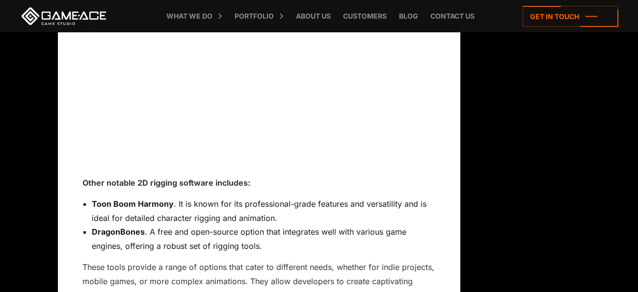
scroll to position [7688, 0]
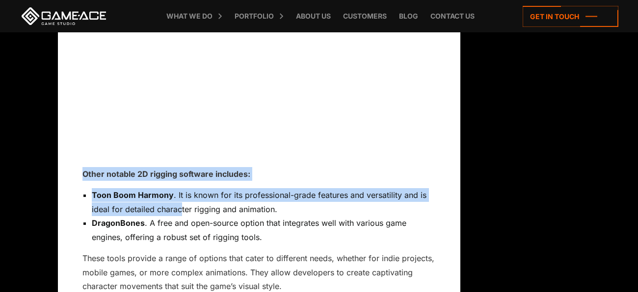
drag, startPoint x: 76, startPoint y: 208, endPoint x: 179, endPoint y: 239, distance: 108.1
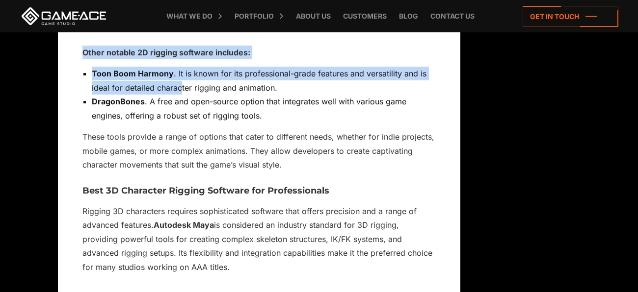
scroll to position [7810, 0]
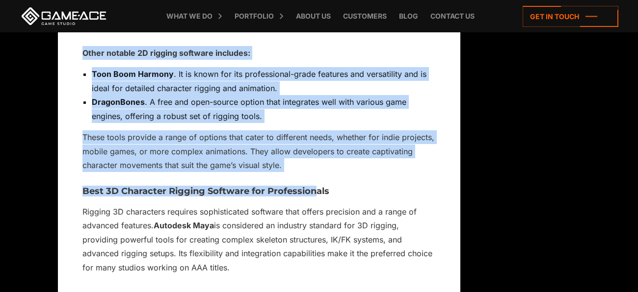
click at [294, 172] on p "These tools provide a range of options that cater to different needs, whether f…" at bounding box center [258, 152] width 353 height 42
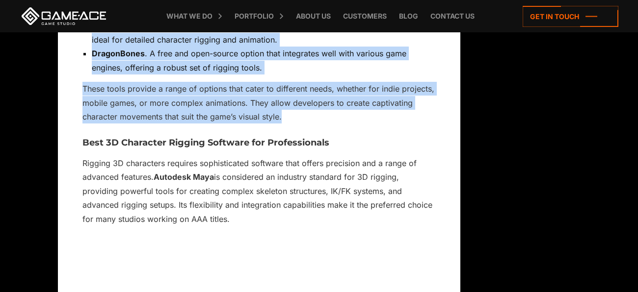
scroll to position [7882, 0]
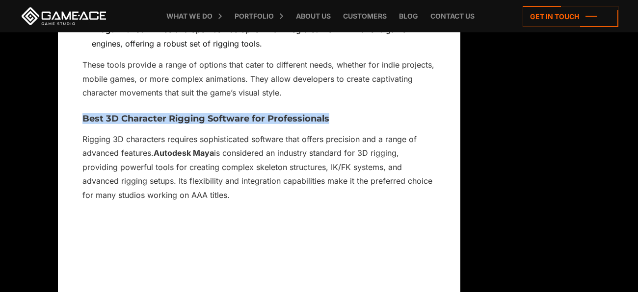
drag, startPoint x: 80, startPoint y: 145, endPoint x: 379, endPoint y: 149, distance: 298.4
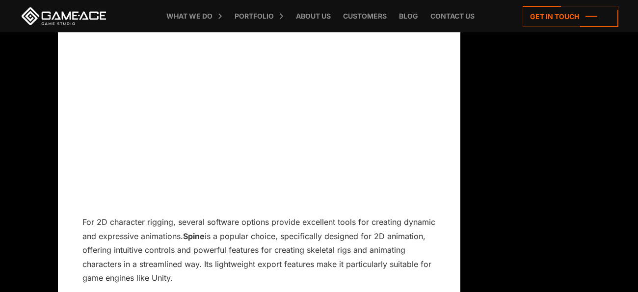
scroll to position [7085, 0]
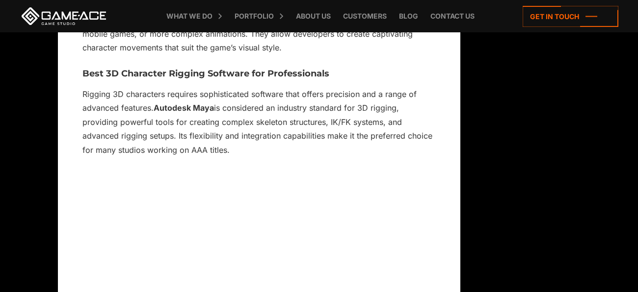
scroll to position [7928, 0]
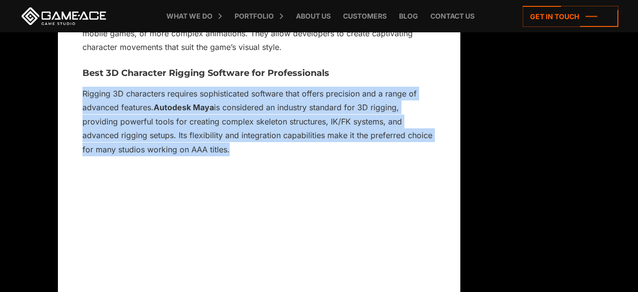
drag, startPoint x: 78, startPoint y: 122, endPoint x: 239, endPoint y: 194, distance: 177.3
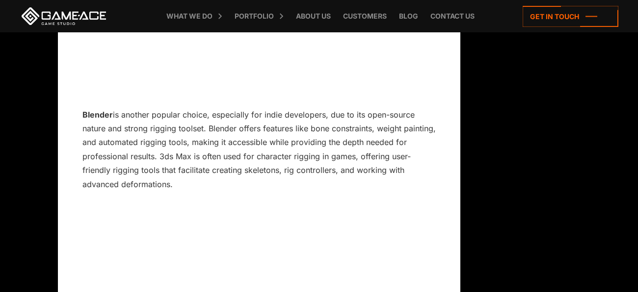
scroll to position [8174, 0]
drag, startPoint x: 78, startPoint y: 152, endPoint x: 184, endPoint y: 214, distance: 123.4
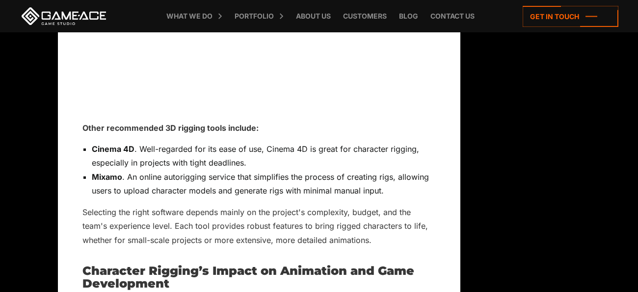
scroll to position [8452, 0]
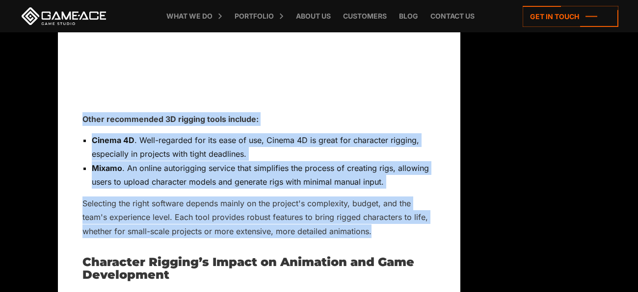
drag, startPoint x: 77, startPoint y: 150, endPoint x: 426, endPoint y: 269, distance: 369.2
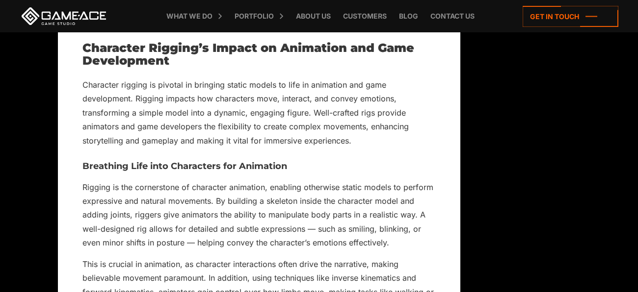
scroll to position [8662, 0]
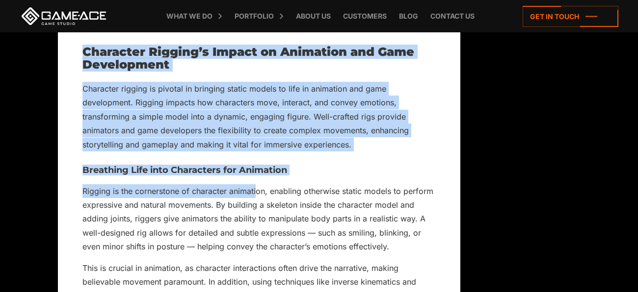
drag, startPoint x: 77, startPoint y: 84, endPoint x: 256, endPoint y: 229, distance: 230.3
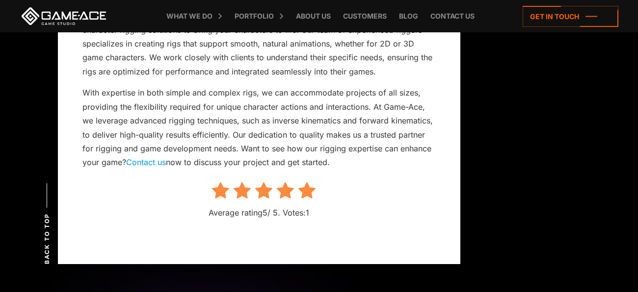
scroll to position [9871, 0]
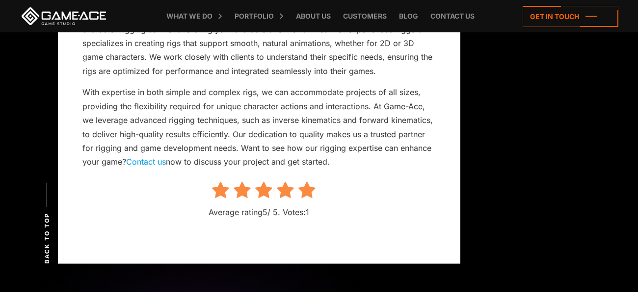
click at [337, 169] on p "With expertise in both simple and complex rigs, we can accommodate projects of …" at bounding box center [258, 127] width 353 height 84
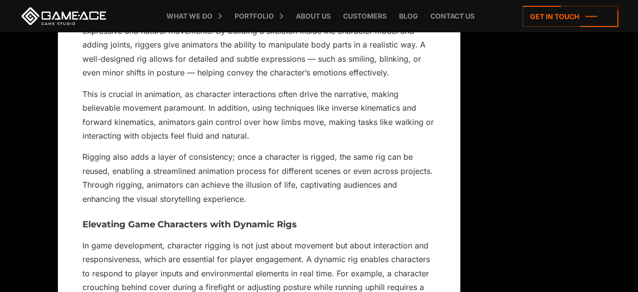
scroll to position [8845, 0]
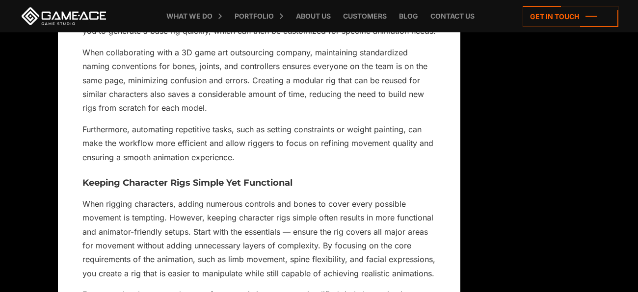
scroll to position [9437, 0]
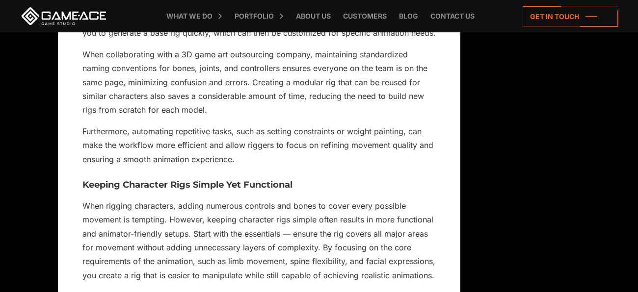
click at [363, 117] on p "When collaborating with a 3D game art outsourcing company, maintaining standard…" at bounding box center [258, 83] width 353 height 70
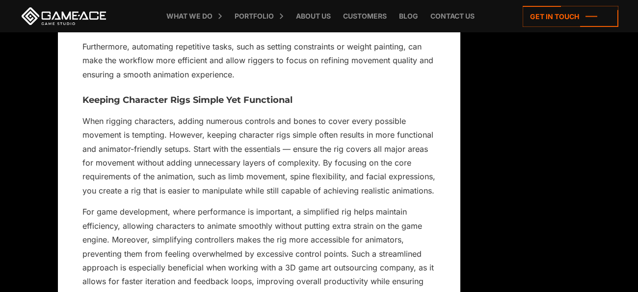
scroll to position [9991, 0]
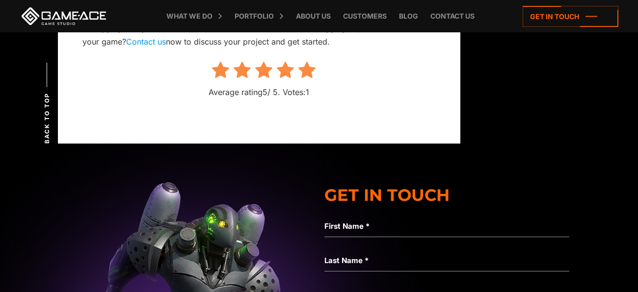
click at [350, 99] on p "Average rating 5 / 5. Votes: 1" at bounding box center [258, 92] width 353 height 14
